Goal: Information Seeking & Learning: Learn about a topic

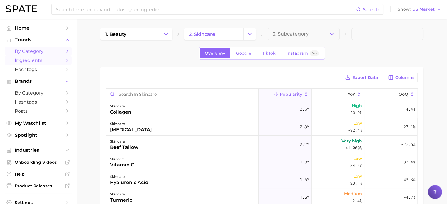
drag, startPoint x: 0, startPoint y: 0, endPoint x: 21, endPoint y: 54, distance: 58.1
click at [21, 54] on span "by Category" at bounding box center [38, 52] width 47 height 6
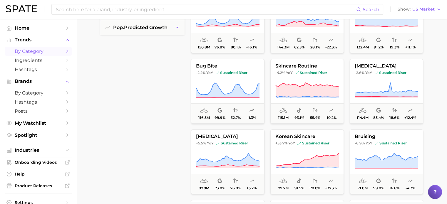
scroll to position [168, 0]
